Goal: Task Accomplishment & Management: Manage account settings

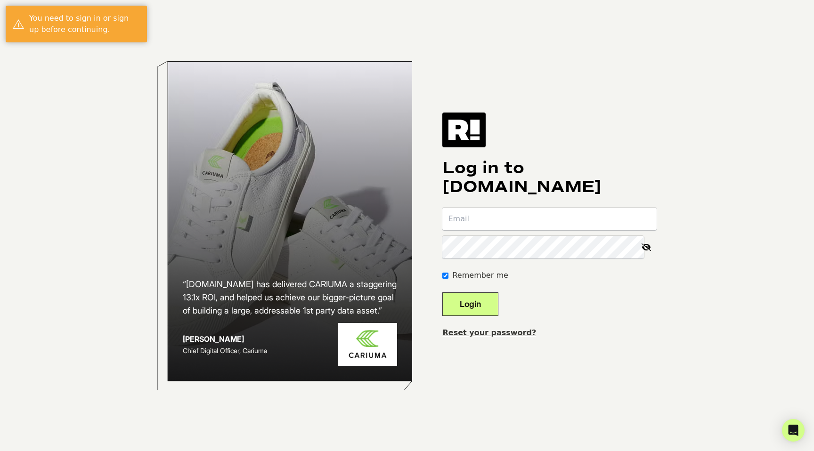
click at [479, 218] on input "email" at bounding box center [549, 219] width 214 height 23
type input "[PERSON_NAME][EMAIL_ADDRESS][DOMAIN_NAME]"
click at [442, 293] on button "Login" at bounding box center [470, 305] width 56 height 24
type input "[PERSON_NAME][EMAIL_ADDRESS][DOMAIN_NAME]"
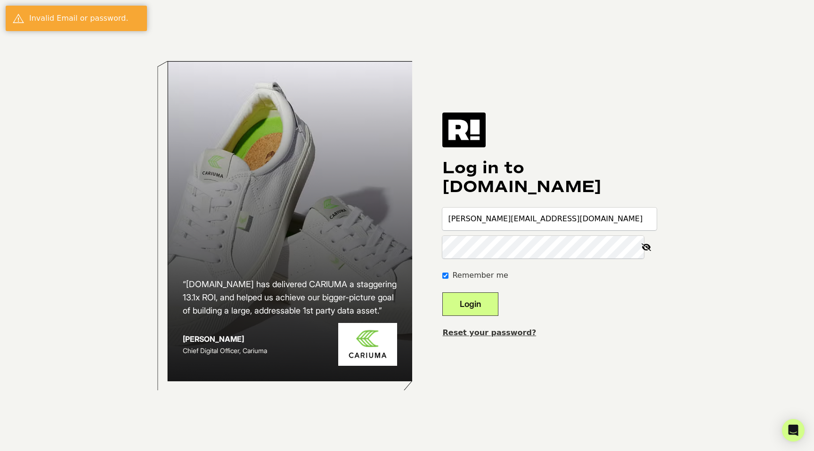
click at [442, 293] on button "Login" at bounding box center [470, 305] width 56 height 24
type input "[PERSON_NAME][EMAIL_ADDRESS][DOMAIN_NAME]"
click at [442, 293] on button "Login" at bounding box center [470, 305] width 56 height 24
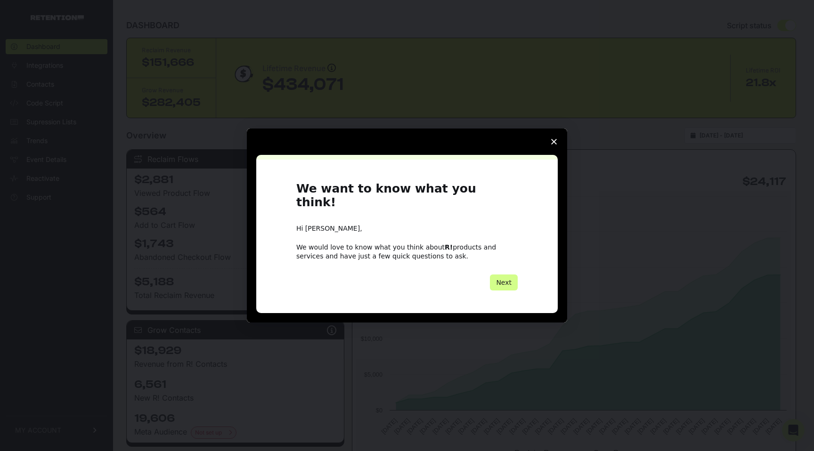
click at [553, 145] on polygon "Close survey" at bounding box center [554, 142] width 6 height 6
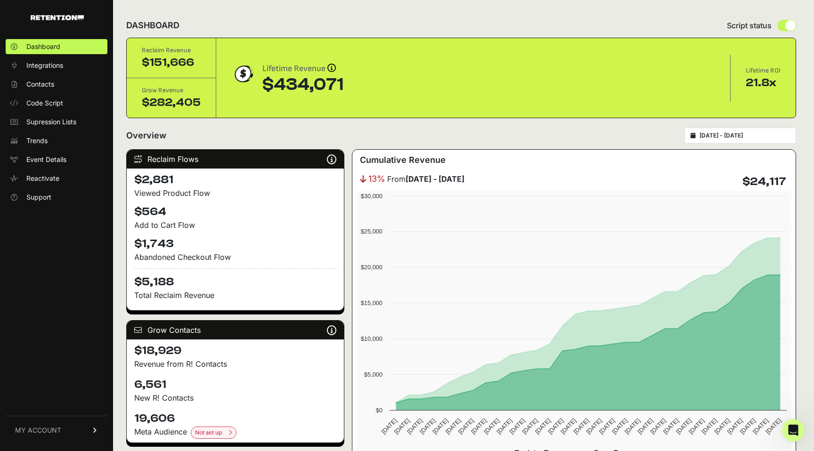
click at [765, 137] on input "2025-09-03 - 2025-10-03" at bounding box center [745, 136] width 90 height 8
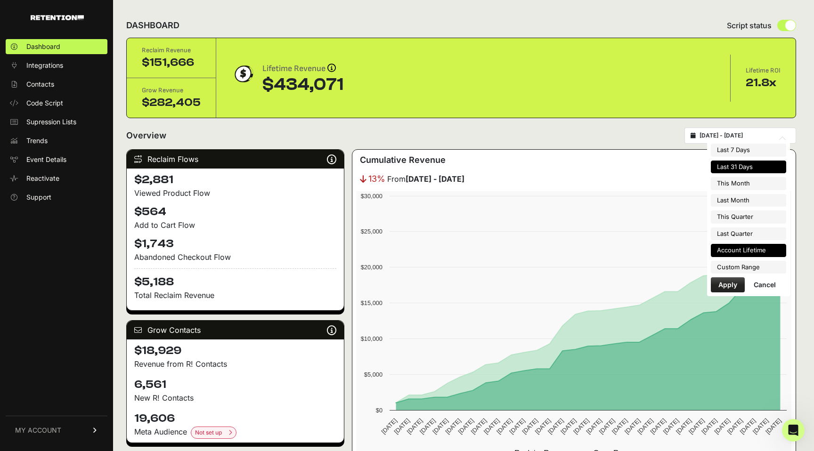
click at [750, 250] on li "Account Lifetime" at bounding box center [748, 250] width 75 height 13
type input "2023-09-27 - 2025-10-03"
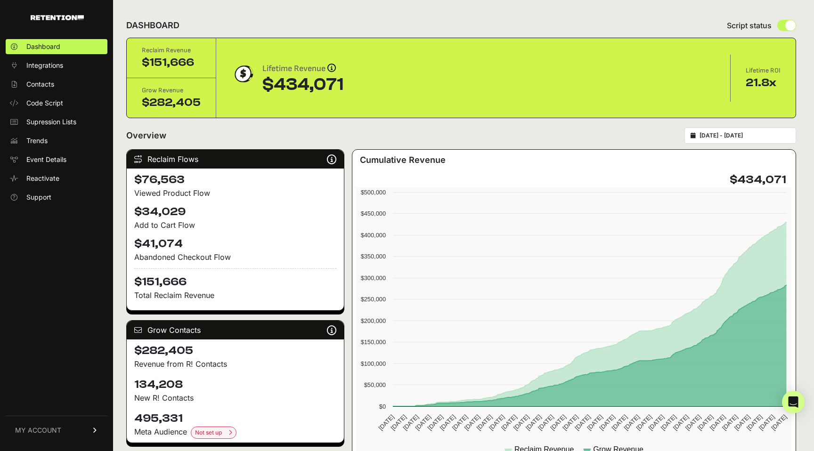
click at [568, 134] on div "Overview [DATE] - [DATE]" at bounding box center [461, 136] width 670 height 16
